Goal: Task Accomplishment & Management: Use online tool/utility

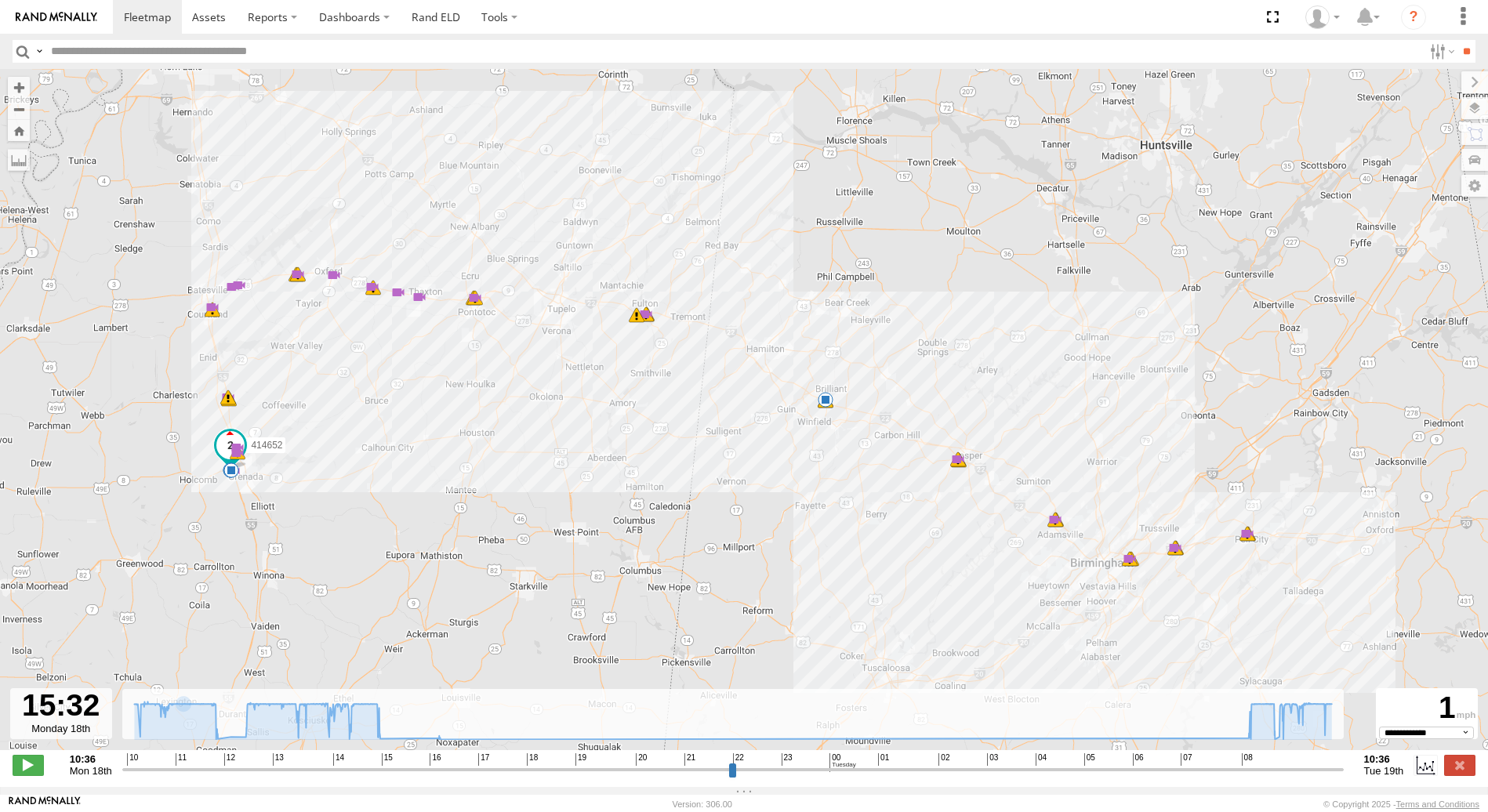
select select "**********"
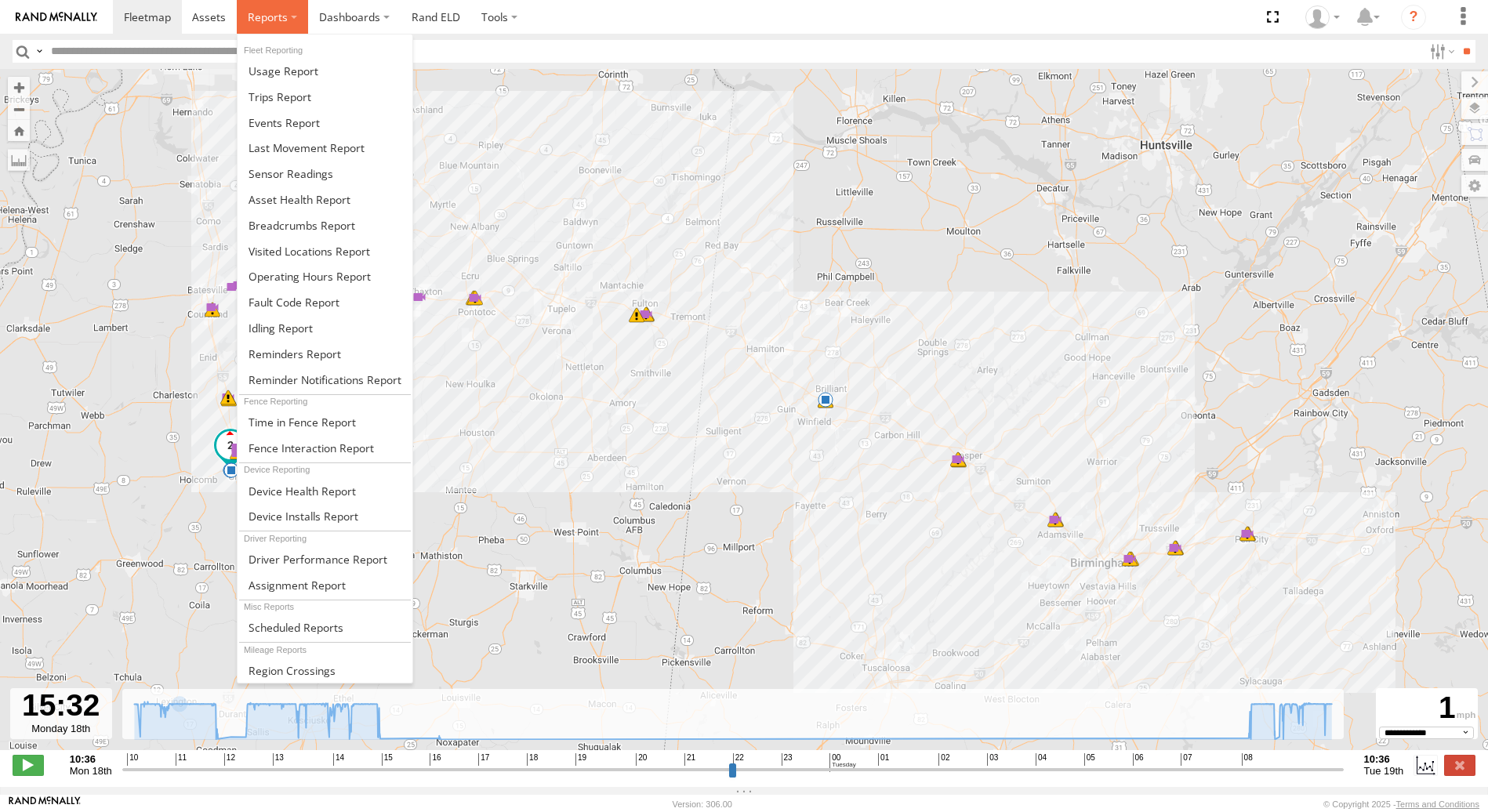
click at [274, 20] on span at bounding box center [267, 17] width 40 height 15
click at [293, 97] on span at bounding box center [280, 97] width 63 height 15
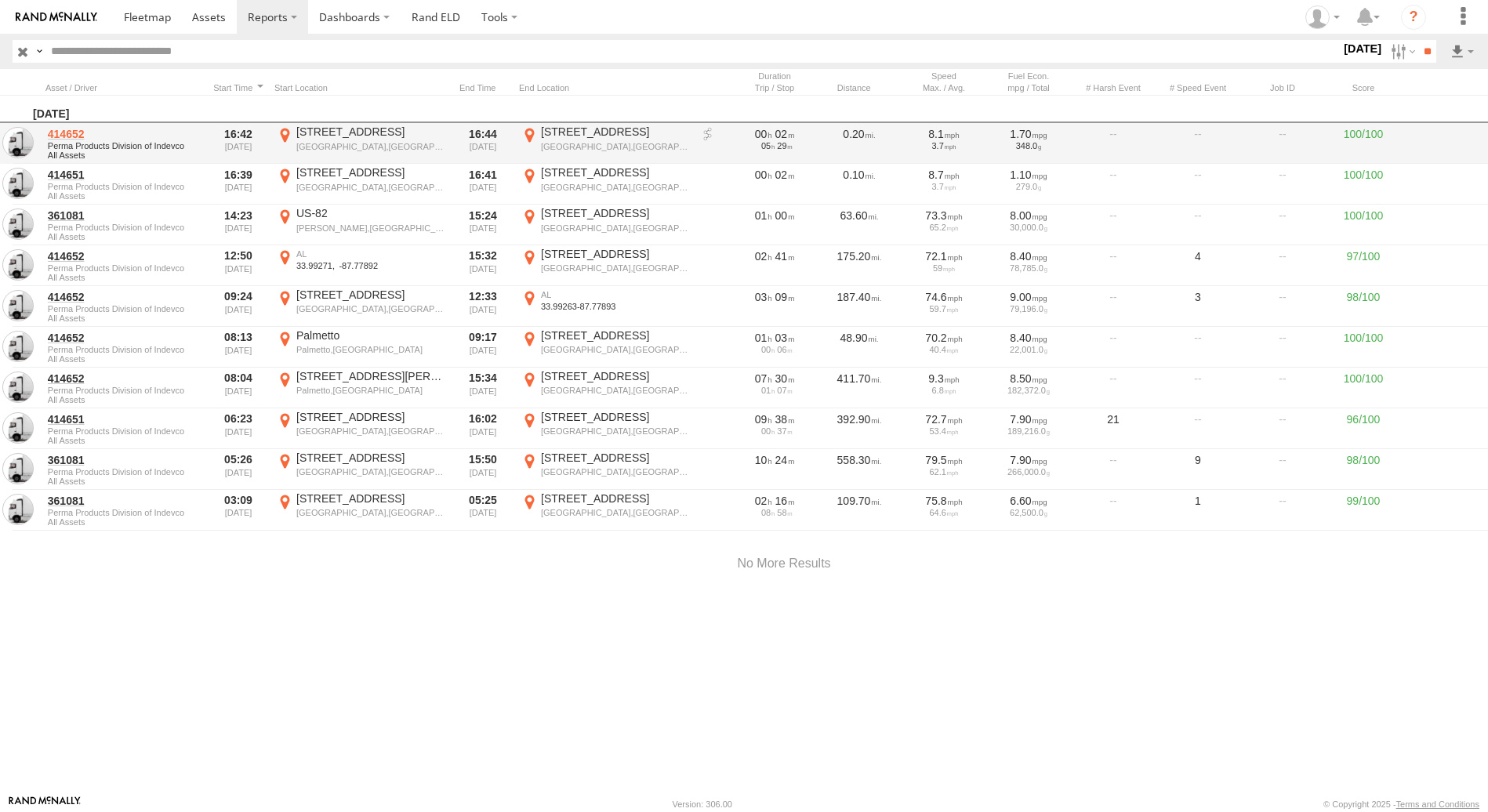
click at [61, 135] on link "414652" at bounding box center [123, 133] width 152 height 14
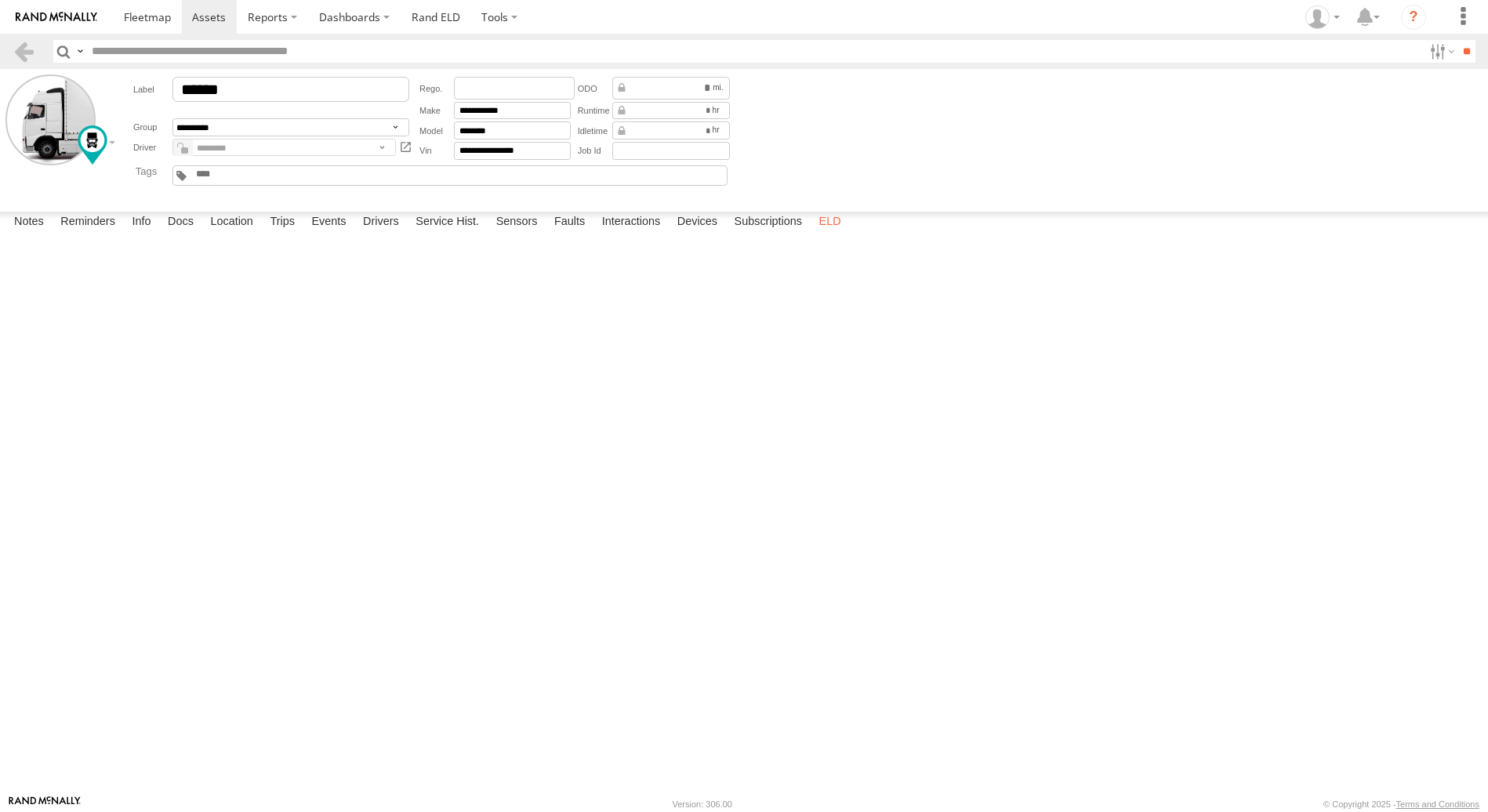
click at [827, 234] on label "ELD" at bounding box center [830, 223] width 37 height 22
type input "******"
type input "**********"
click at [704, 234] on label "Devices" at bounding box center [696, 223] width 55 height 22
click at [628, 234] on label "Interactions" at bounding box center [632, 223] width 75 height 22
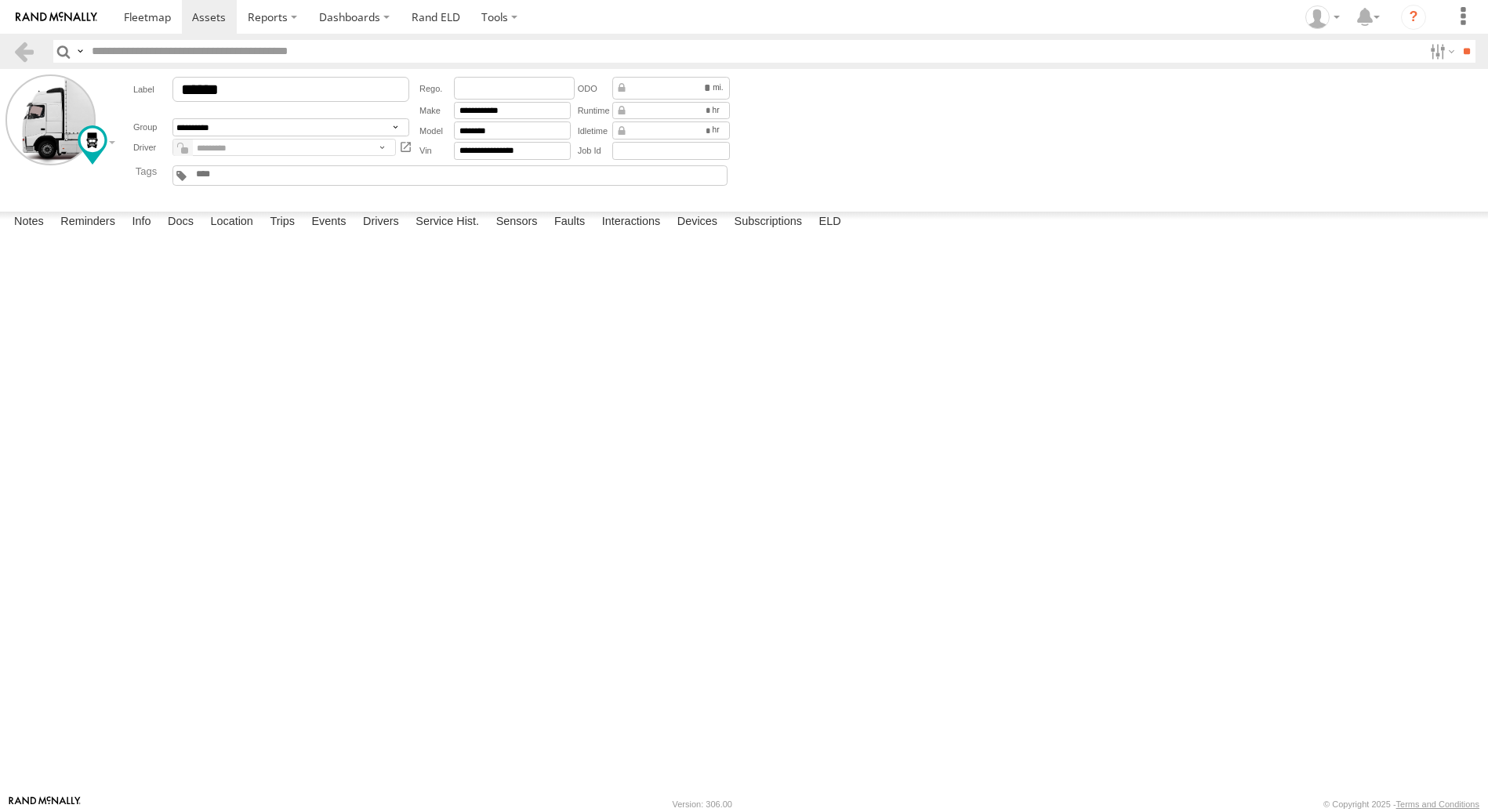
click at [0, 0] on label "Close" at bounding box center [0, 0] width 0 height 0
click at [625, 234] on label "Interactions" at bounding box center [632, 223] width 75 height 22
click at [574, 234] on label "Faults" at bounding box center [569, 223] width 46 height 22
click at [512, 234] on label "Sensors" at bounding box center [516, 223] width 57 height 22
click at [461, 234] on label "Service Hist." at bounding box center [446, 223] width 79 height 22
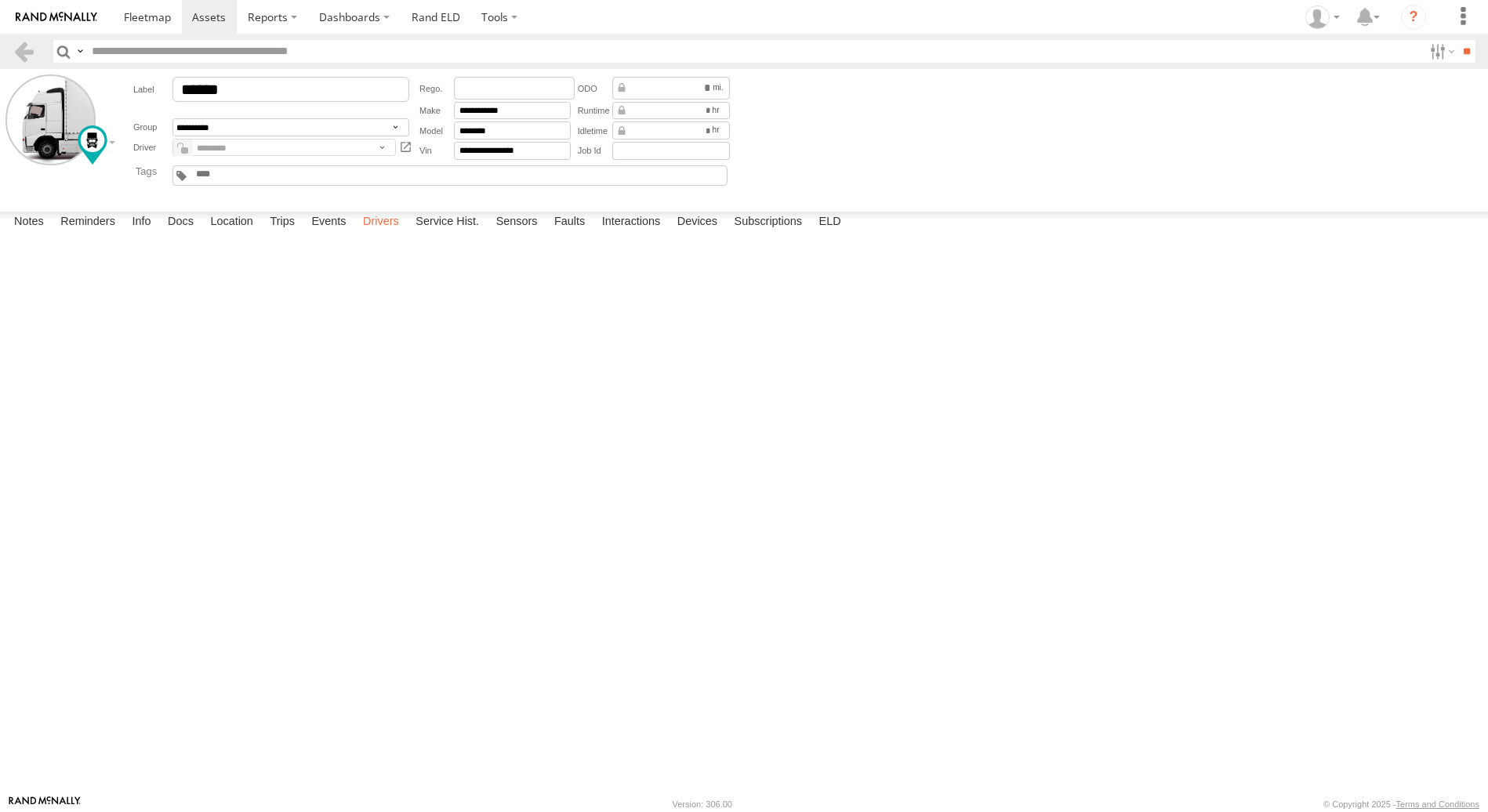
click at [388, 234] on label "Drivers" at bounding box center [381, 223] width 52 height 22
click at [334, 234] on label "Events" at bounding box center [328, 223] width 50 height 22
click at [284, 234] on label "Trips" at bounding box center [282, 223] width 41 height 22
click at [182, 234] on label "Docs" at bounding box center [180, 223] width 42 height 22
click at [143, 234] on label "Info" at bounding box center [141, 223] width 35 height 22
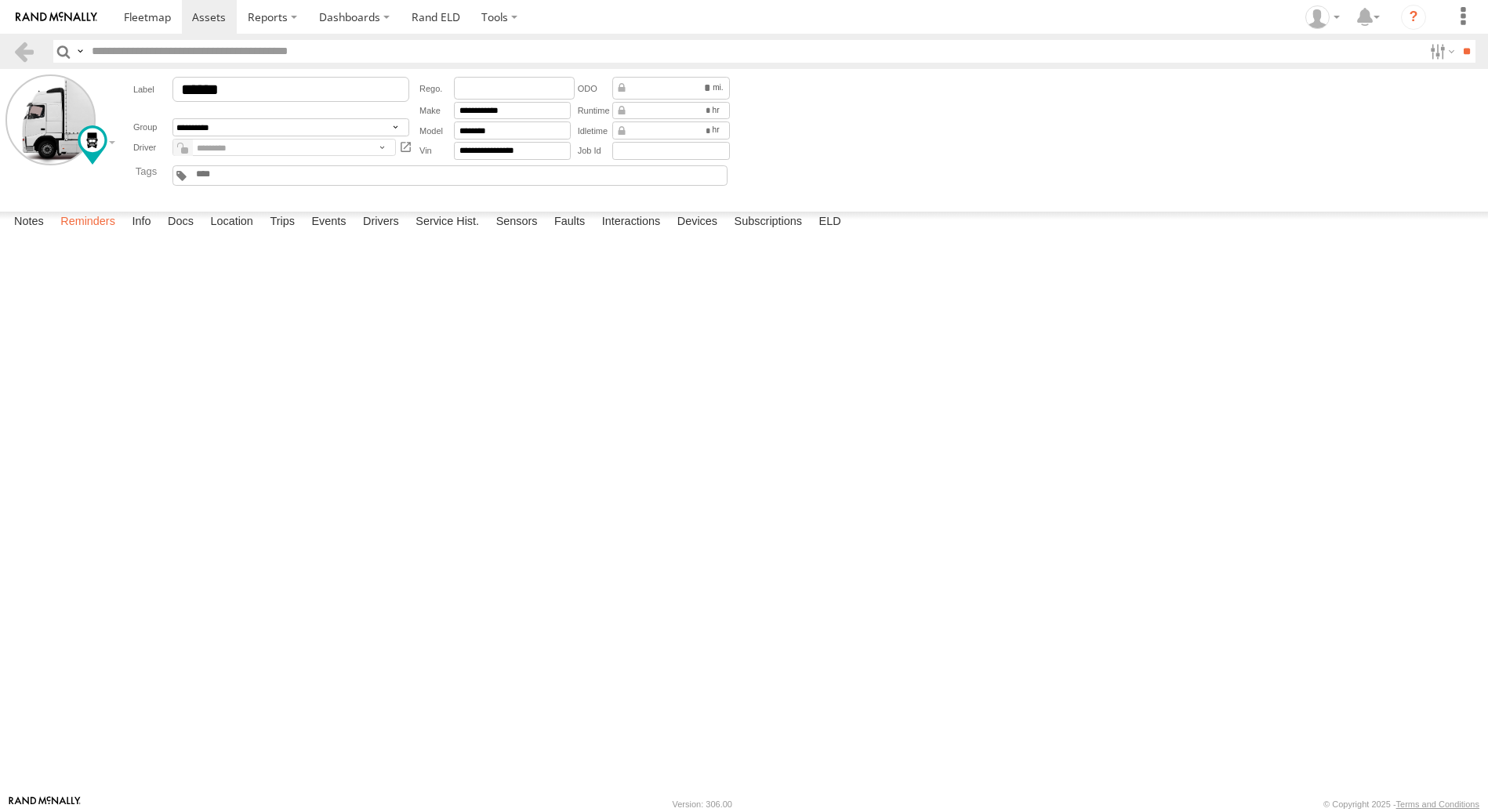
click at [100, 234] on label "Reminders" at bounding box center [88, 223] width 71 height 22
click at [35, 234] on label "Notes" at bounding box center [28, 223] width 45 height 22
click at [375, 19] on label "Dashboards" at bounding box center [354, 17] width 93 height 34
click at [356, 42] on span at bounding box center [359, 48] width 78 height 15
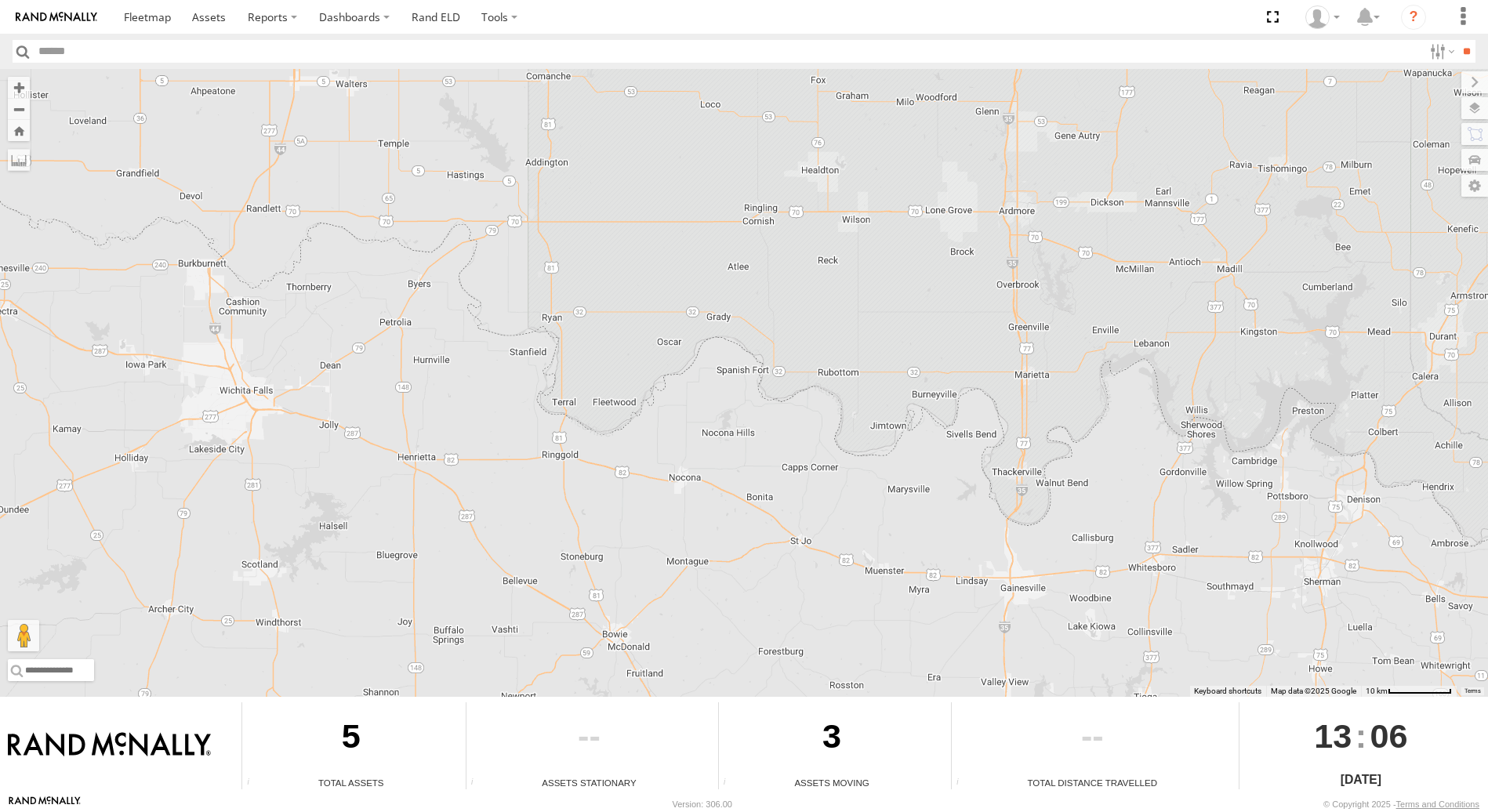
drag, startPoint x: 247, startPoint y: 186, endPoint x: 304, endPoint y: 347, distance: 170.8
click at [304, 347] on div "414651 361081 414652" at bounding box center [744, 383] width 1488 height 627
